Goal: Information Seeking & Learning: Learn about a topic

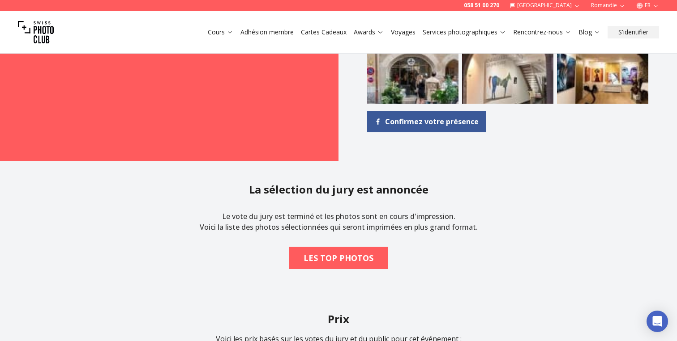
scroll to position [890, 0]
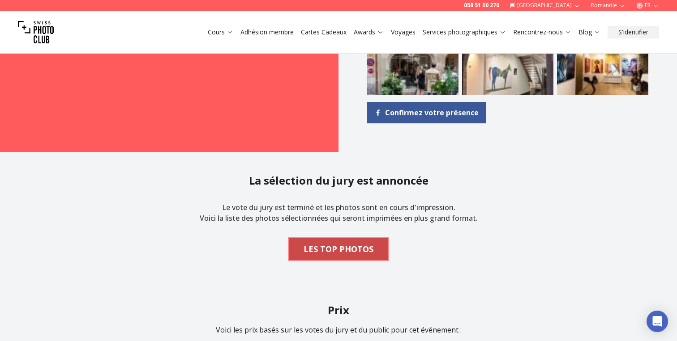
click at [359, 245] on b "LES TOP PHOTOS" at bounding box center [338, 249] width 70 height 13
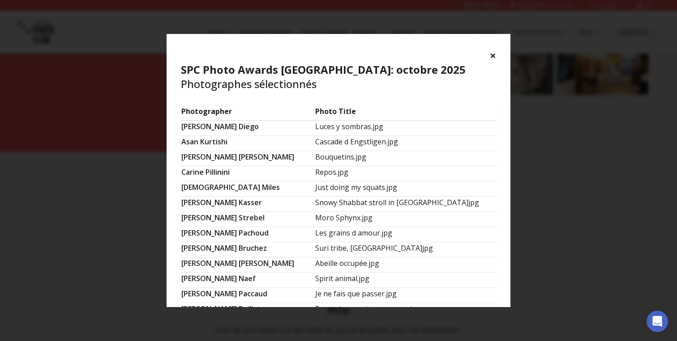
click at [333, 158] on td "Bouquetins.jpg" at bounding box center [405, 158] width 181 height 15
click at [240, 162] on td "[PERSON_NAME]" at bounding box center [248, 158] width 134 height 15
click at [221, 176] on td "[PERSON_NAME]" at bounding box center [248, 173] width 134 height 15
click at [315, 176] on td "Repos.jpg" at bounding box center [405, 173] width 181 height 15
click at [346, 179] on td "Repos.jpg" at bounding box center [405, 173] width 181 height 15
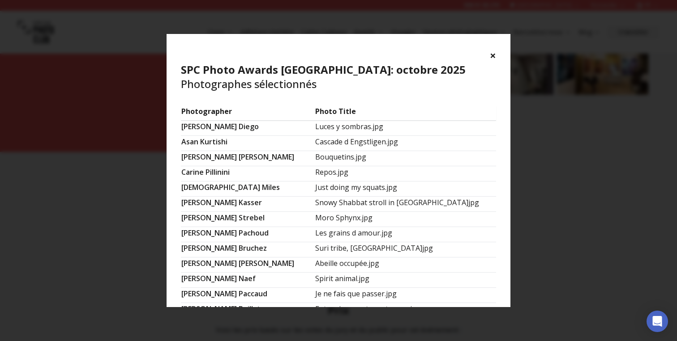
click at [346, 213] on td "Moro Sphynx.jpg" at bounding box center [405, 219] width 181 height 15
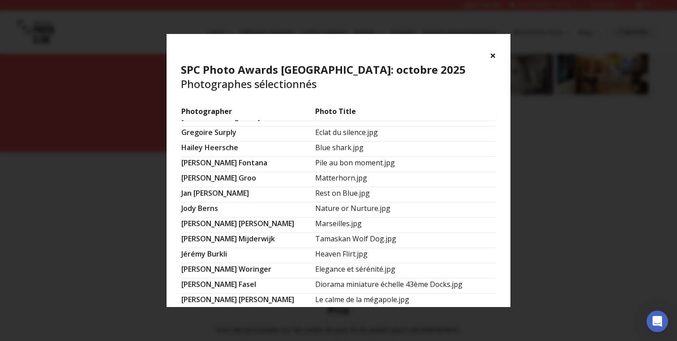
scroll to position [254, 0]
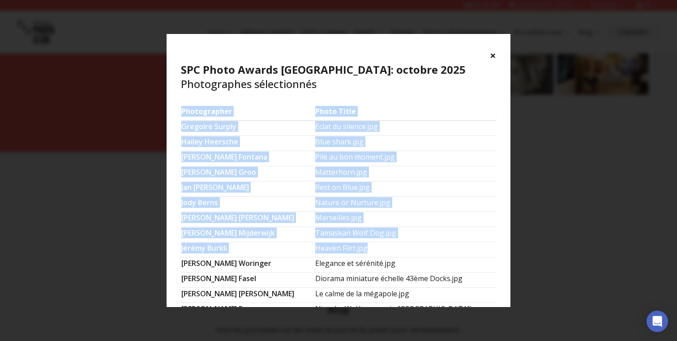
drag, startPoint x: 360, startPoint y: 239, endPoint x: 177, endPoint y: 237, distance: 183.5
click at [177, 237] on section "Photographer Photo Title [PERSON_NAME] [PERSON_NAME] y sombras.jpg [PERSON_NAME…" at bounding box center [338, 206] width 344 height 201
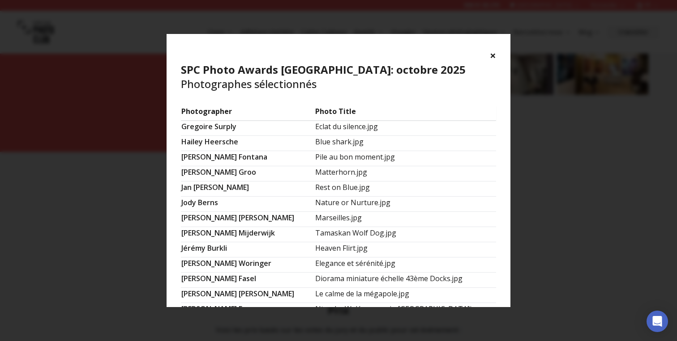
click at [179, 237] on section "Photographer Photo Title [PERSON_NAME] [PERSON_NAME] y sombras.jpg [PERSON_NAME…" at bounding box center [338, 206] width 344 height 201
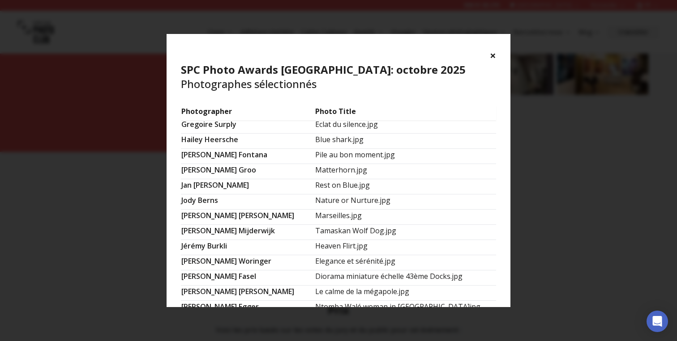
scroll to position [0, 0]
